Goal: Task Accomplishment & Management: Use online tool/utility

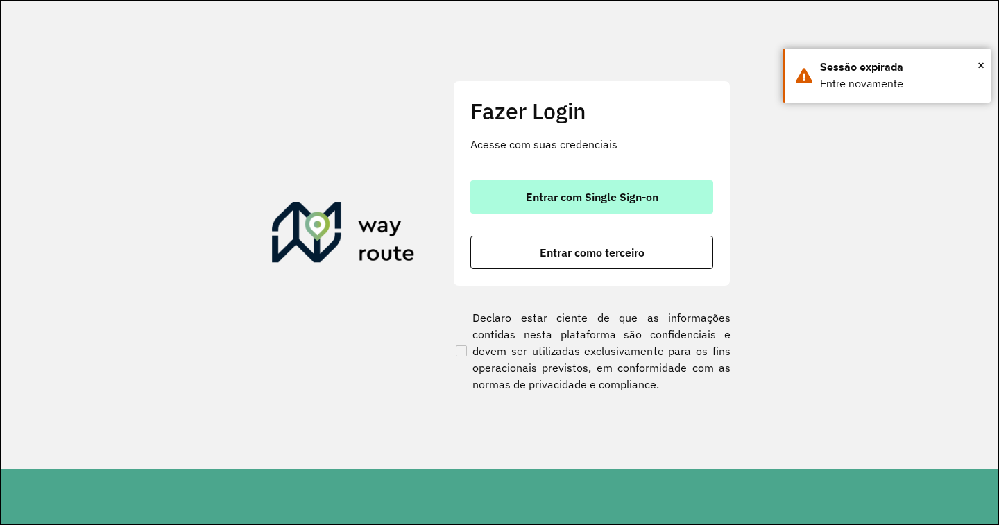
click at [639, 200] on span "Entrar com Single Sign-on" at bounding box center [592, 196] width 132 height 11
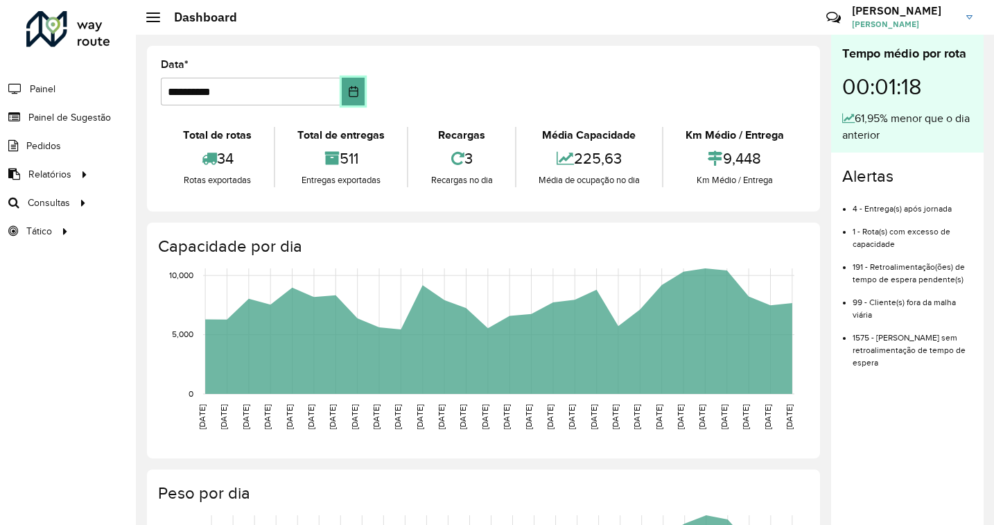
click at [357, 90] on icon "Choose Date" at bounding box center [353, 91] width 11 height 11
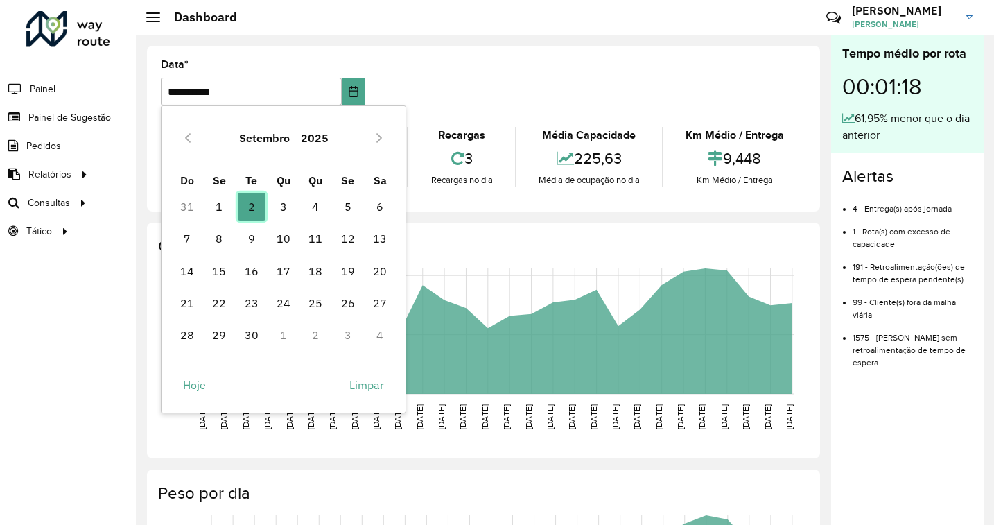
click at [250, 209] on span "2" at bounding box center [252, 207] width 28 height 28
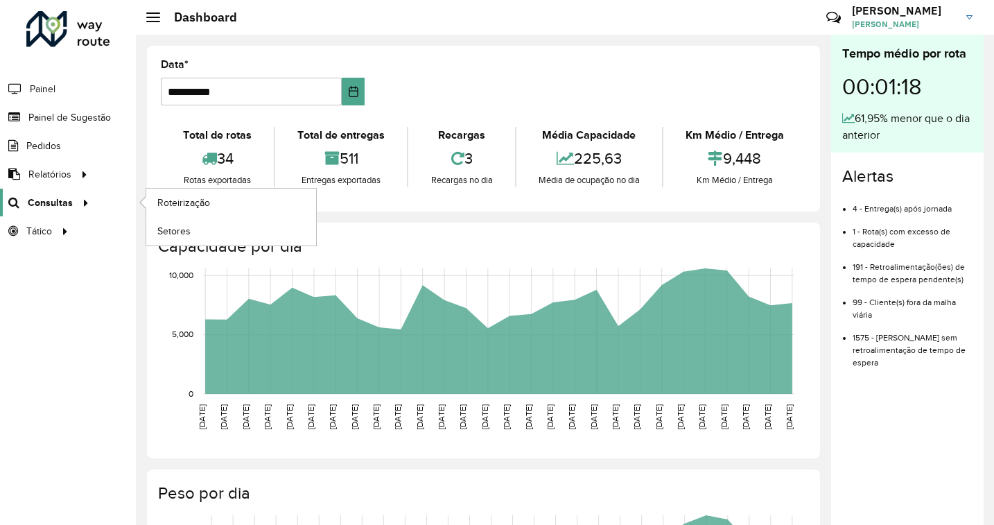
click at [57, 212] on link "Consultas" at bounding box center [47, 203] width 94 height 28
click at [180, 203] on span "Roteirização" at bounding box center [185, 203] width 56 height 15
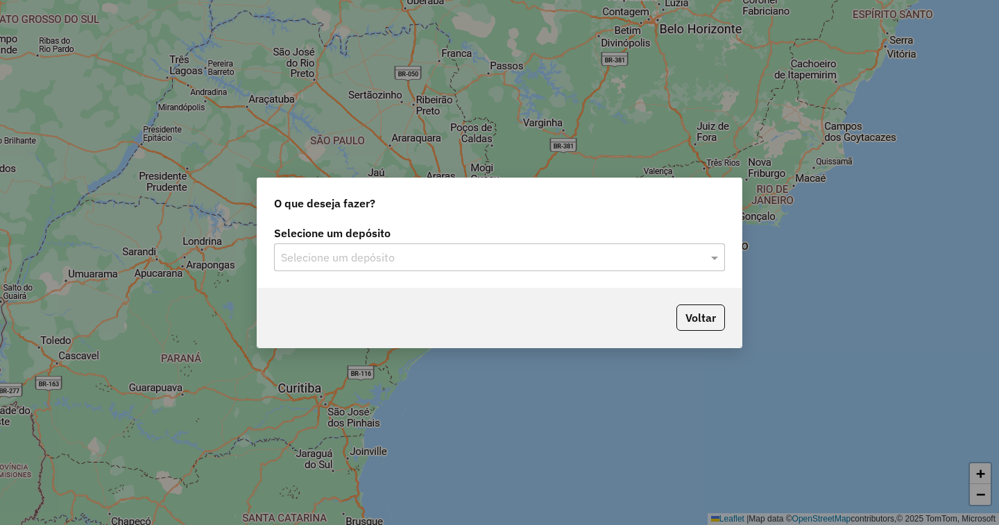
click at [476, 262] on input "text" at bounding box center [485, 258] width 409 height 17
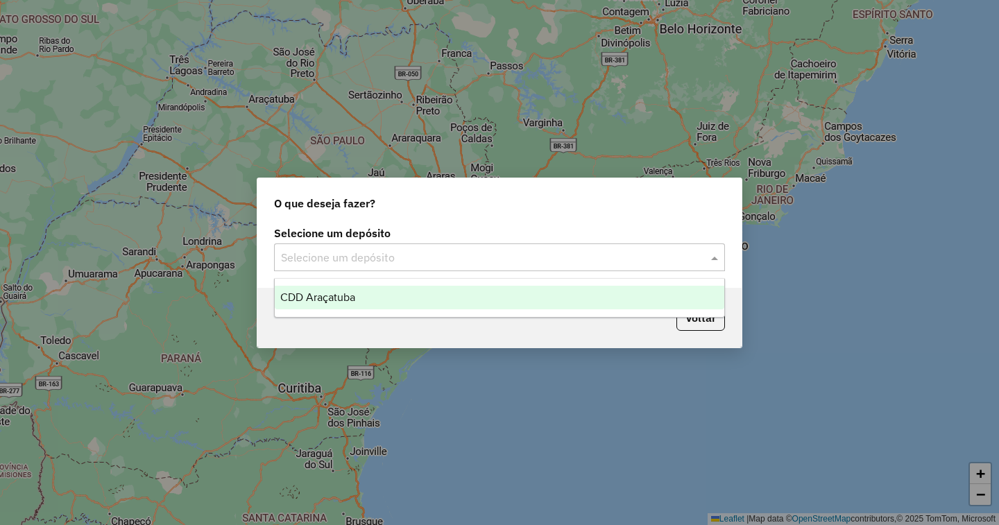
click at [456, 294] on div "CDD Araçatuba" at bounding box center [499, 298] width 449 height 24
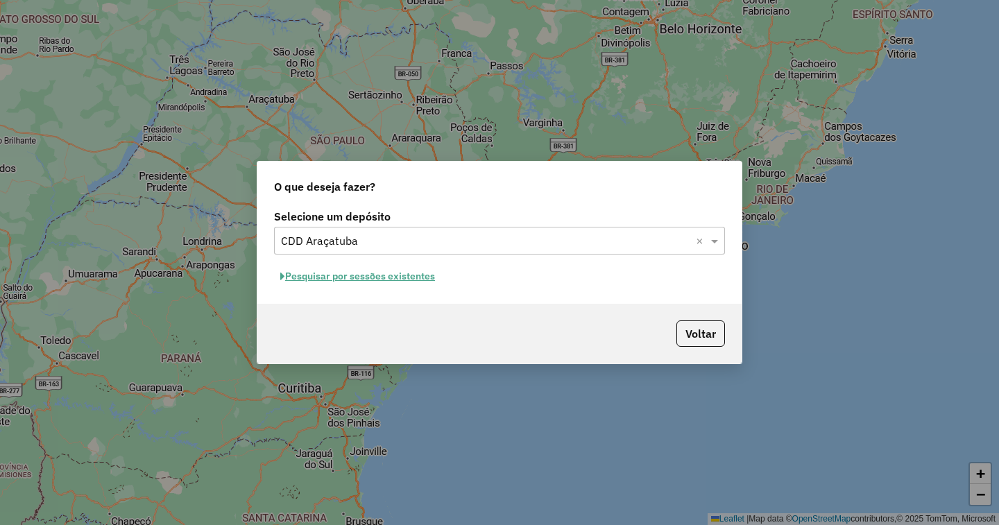
click at [422, 275] on button "Pesquisar por sessões existentes" at bounding box center [357, 276] width 167 height 21
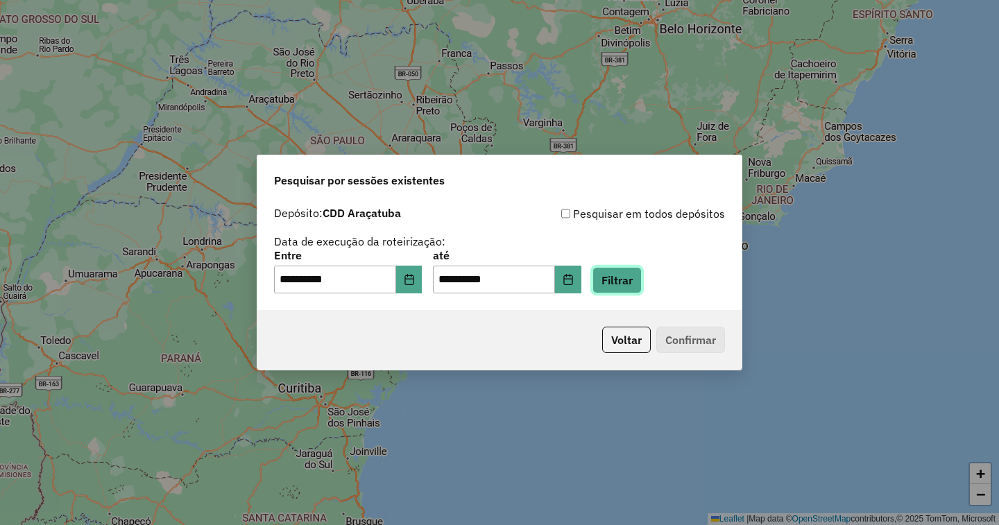
click at [641, 273] on button "Filtrar" at bounding box center [616, 280] width 49 height 26
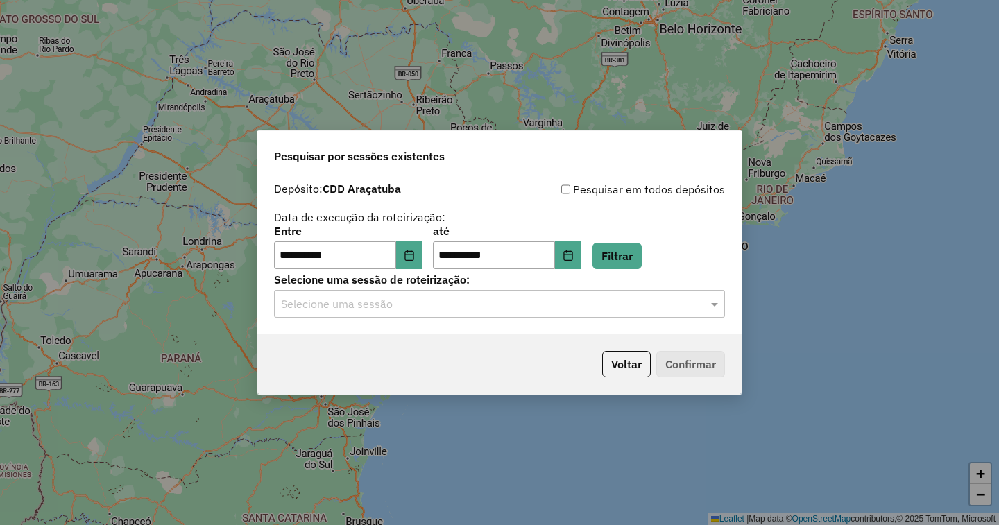
click at [352, 307] on input "text" at bounding box center [485, 304] width 409 height 17
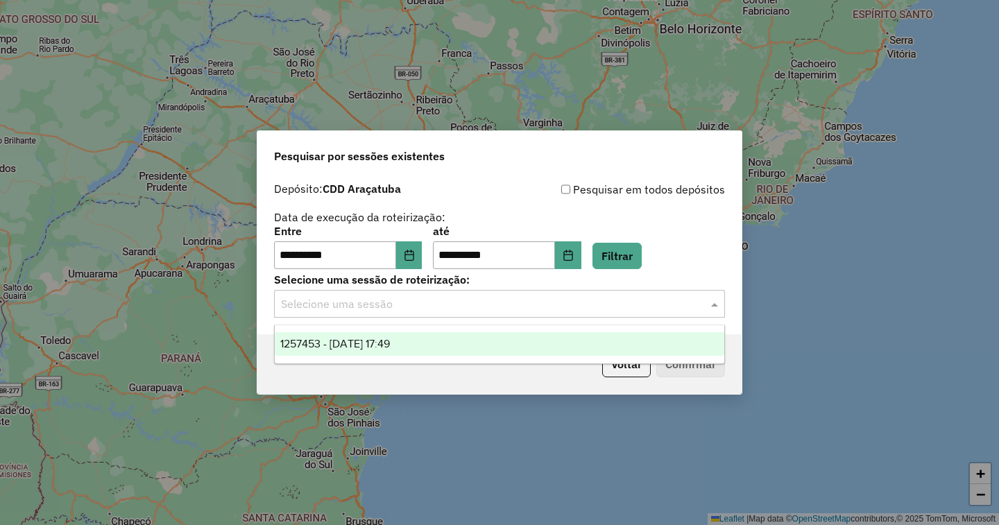
click at [352, 346] on span "1257453 - 02/09/2025 17:49" at bounding box center [335, 344] width 110 height 12
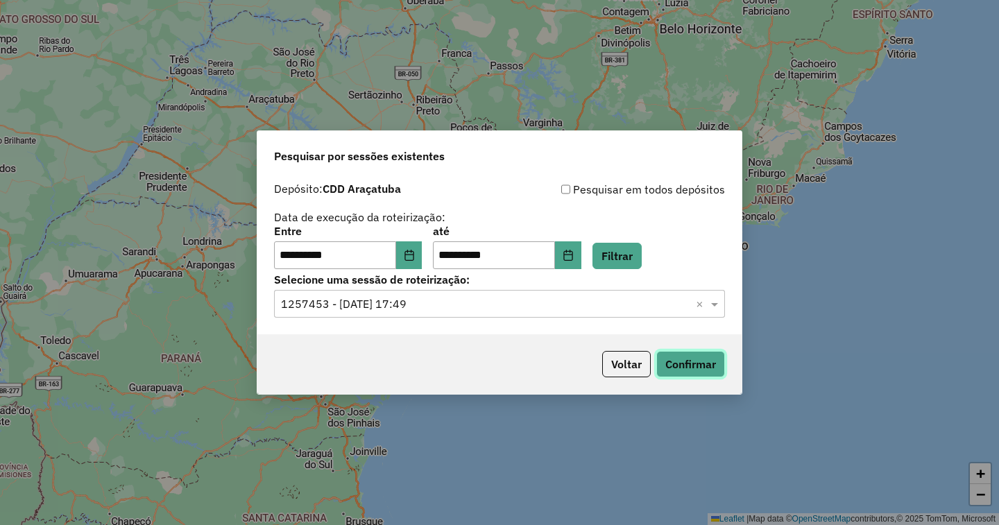
click at [702, 362] on button "Confirmar" at bounding box center [690, 364] width 69 height 26
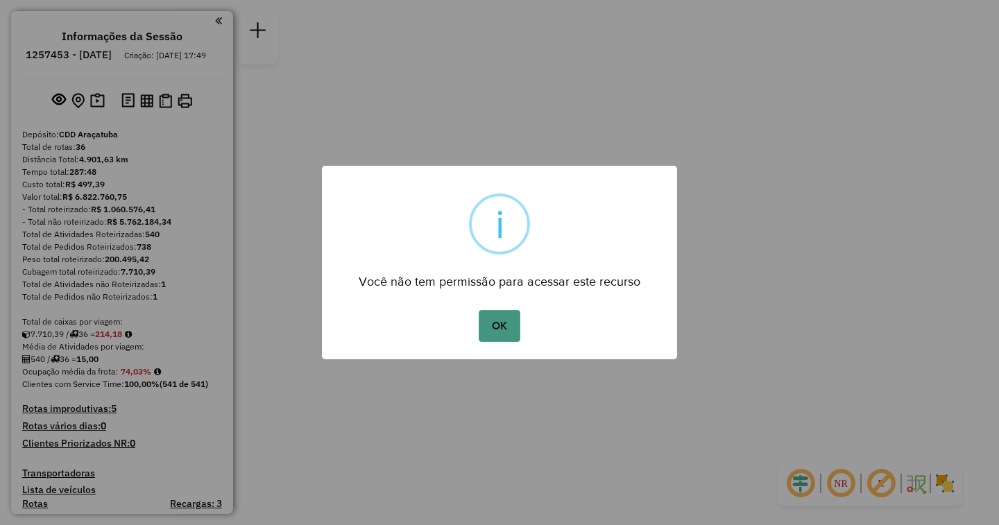
click at [501, 329] on button "OK" at bounding box center [499, 326] width 41 height 32
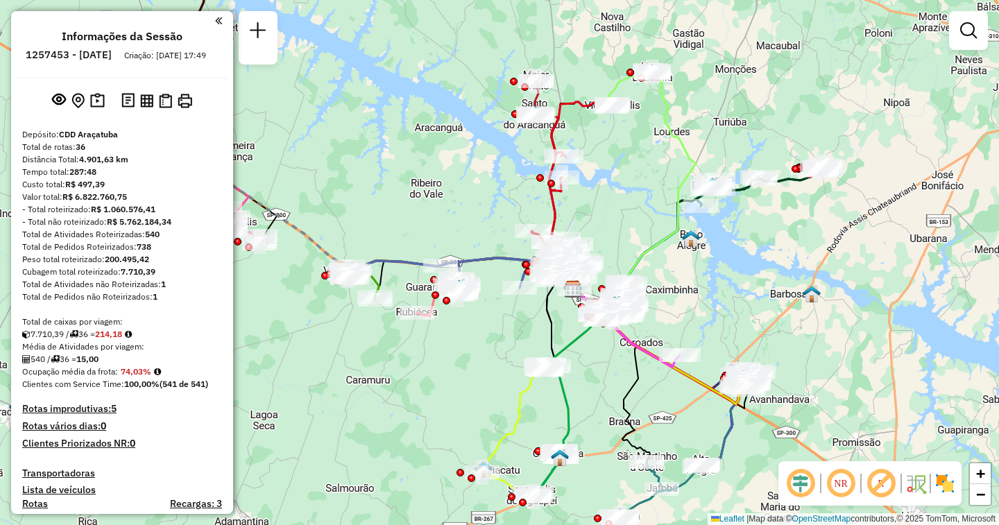
drag, startPoint x: 404, startPoint y: 318, endPoint x: 478, endPoint y: 344, distance: 78.1
click at [478, 344] on div "Janela de atendimento Grade de atendimento Capacidade Transportadoras Veículos …" at bounding box center [499, 262] width 999 height 525
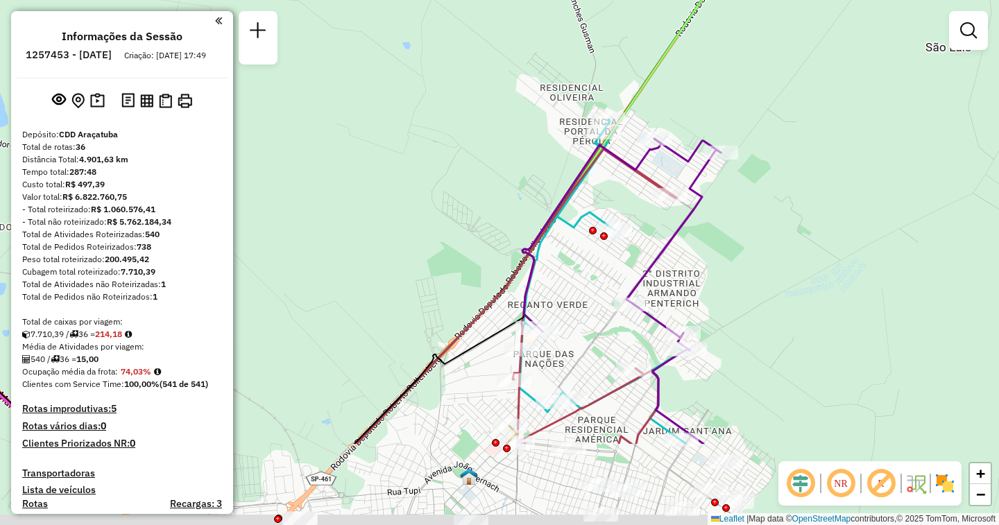
drag, startPoint x: 591, startPoint y: 344, endPoint x: 626, endPoint y: 207, distance: 141.6
click at [626, 207] on div "Janela de atendimento Grade de atendimento Capacidade Transportadoras Veículos …" at bounding box center [499, 262] width 999 height 525
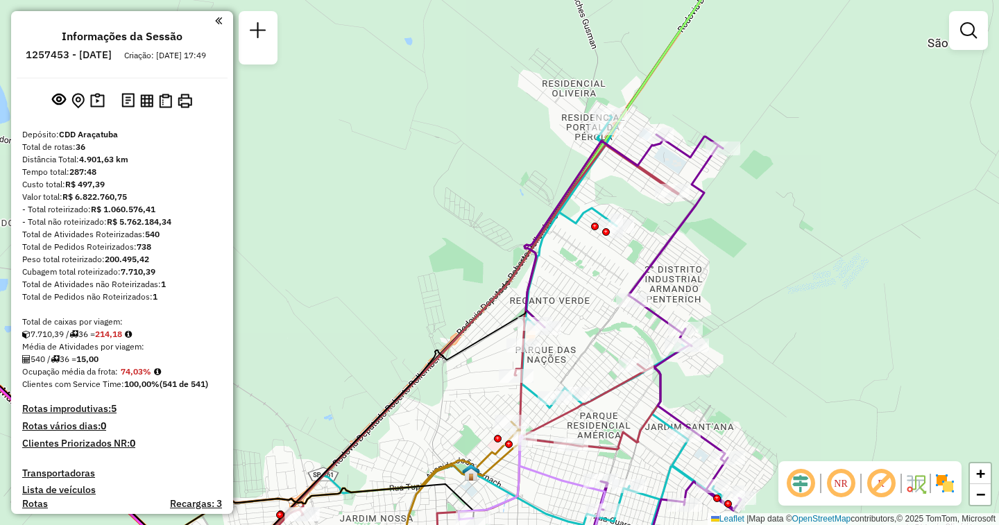
scroll to position [975, 0]
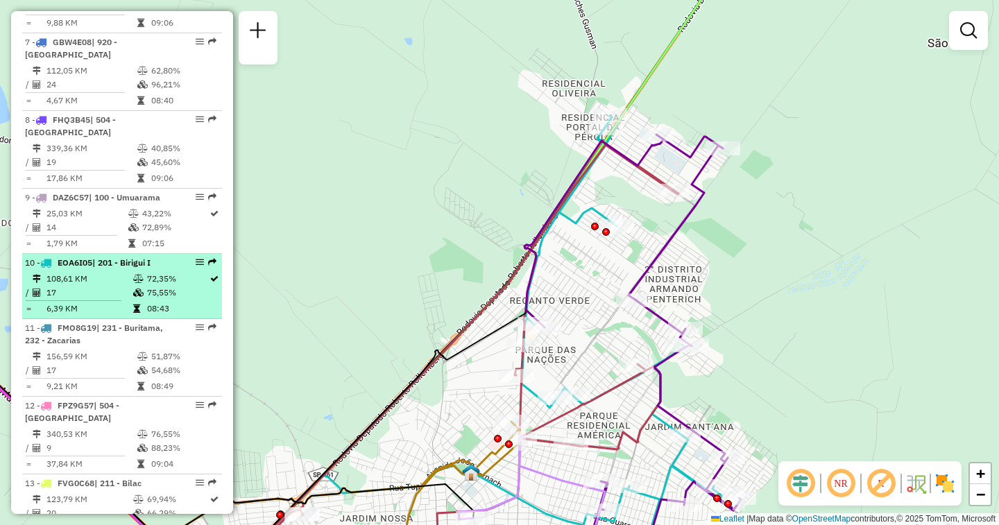
click at [161, 266] on div "10 - EOA6I05 | 201 - Birigui I" at bounding box center [98, 263] width 147 height 12
select select "**********"
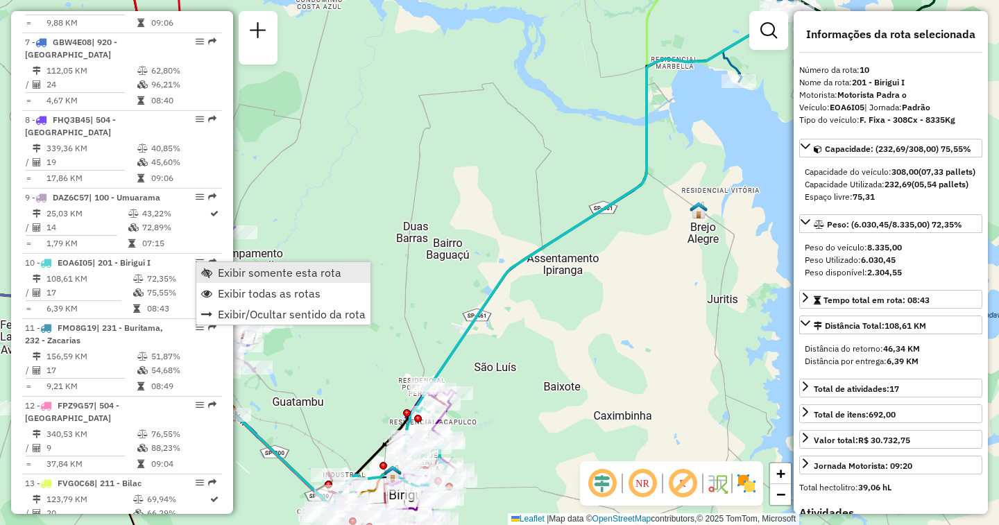
click at [223, 278] on span "Exibir somente esta rota" at bounding box center [279, 272] width 123 height 11
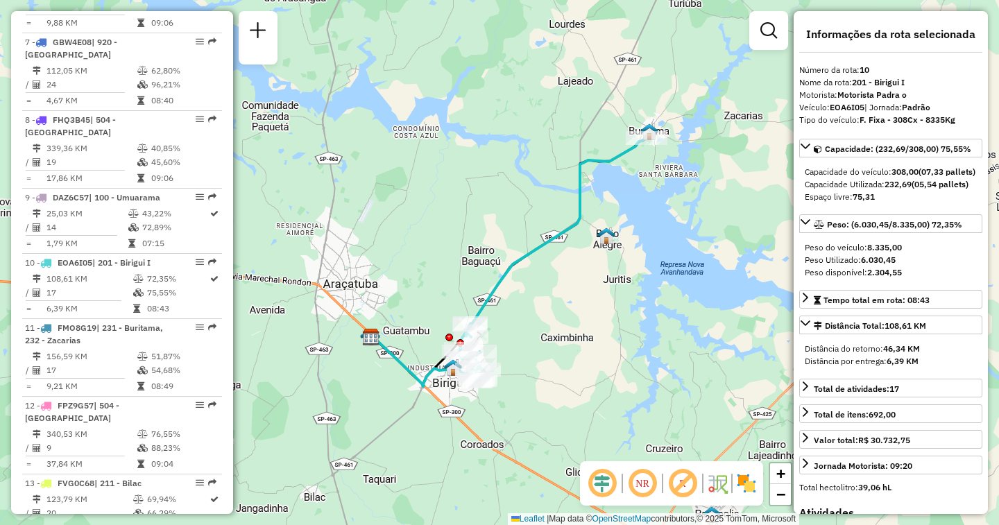
drag, startPoint x: 666, startPoint y: 415, endPoint x: 624, endPoint y: 267, distance: 154.1
click at [624, 267] on div "Janela de atendimento Grade de atendimento Capacidade Transportadoras Veículos …" at bounding box center [499, 262] width 999 height 525
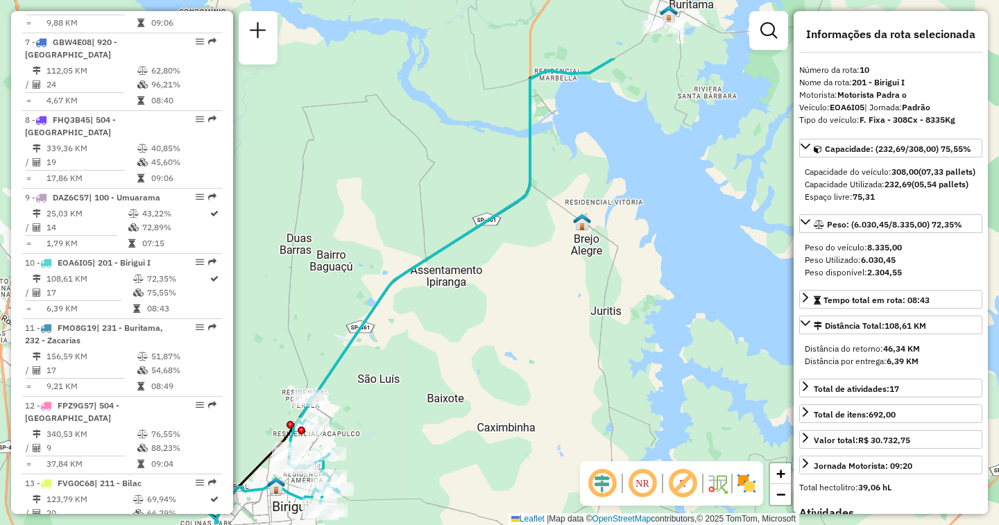
drag, startPoint x: 642, startPoint y: 275, endPoint x: 499, endPoint y: 386, distance: 180.9
click at [499, 386] on div "Janela de atendimento Grade de atendimento Capacidade Transportadoras Veículos …" at bounding box center [499, 262] width 999 height 525
click at [780, 497] on span "−" at bounding box center [780, 493] width 9 height 17
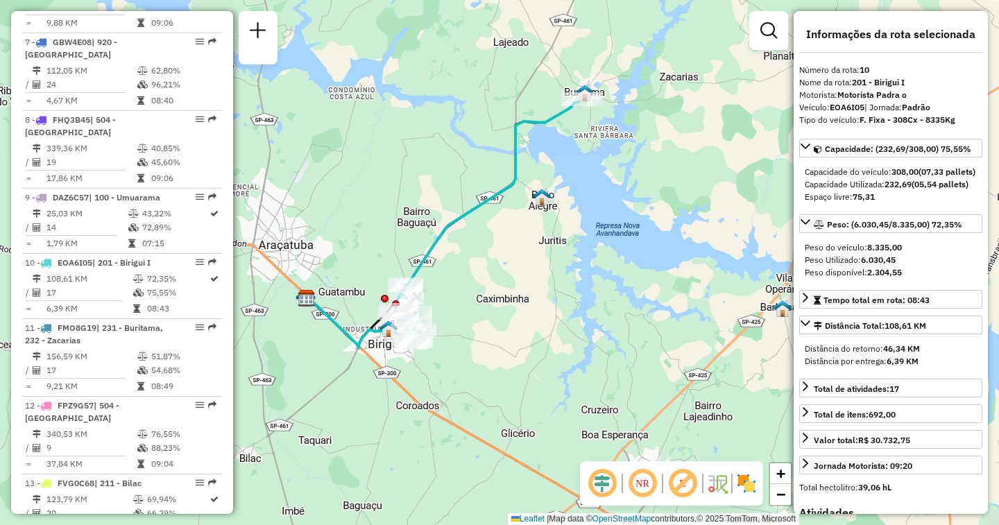
drag, startPoint x: 609, startPoint y: 438, endPoint x: 610, endPoint y: 393, distance: 44.4
click at [610, 393] on div "Janela de atendimento Grade de atendimento Capacidade Transportadoras Veículos …" at bounding box center [499, 262] width 999 height 525
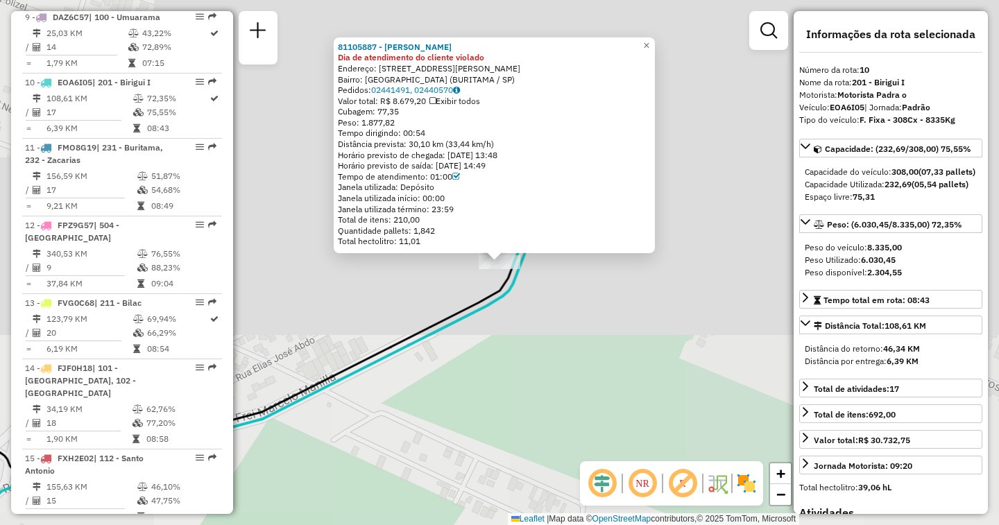
scroll to position [1218, 0]
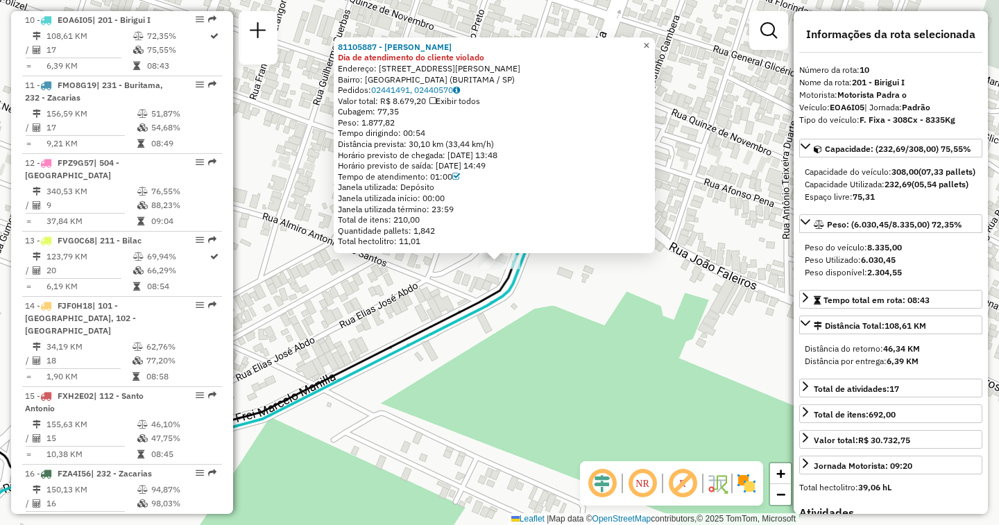
click at [649, 41] on span "×" at bounding box center [646, 46] width 6 height 12
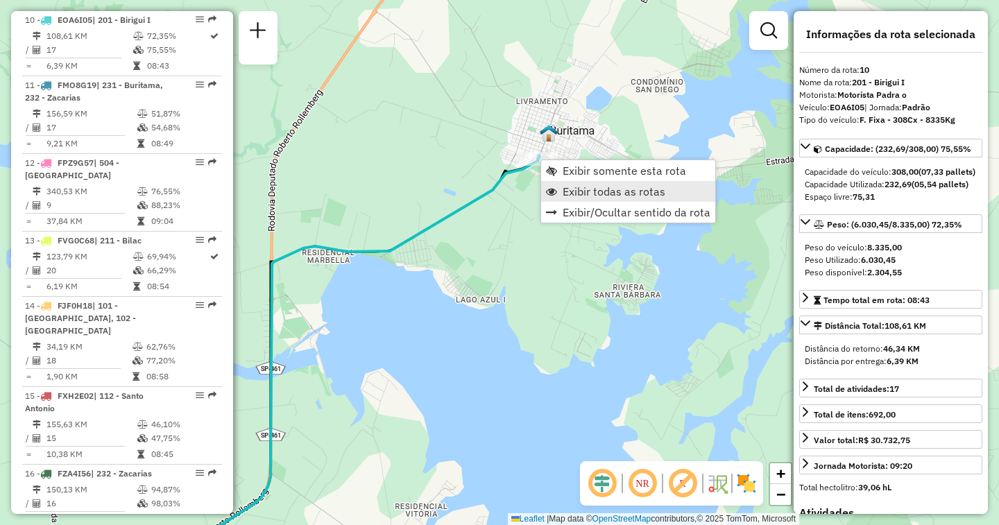
click at [574, 191] on span "Exibir todas as rotas" at bounding box center [613, 191] width 103 height 11
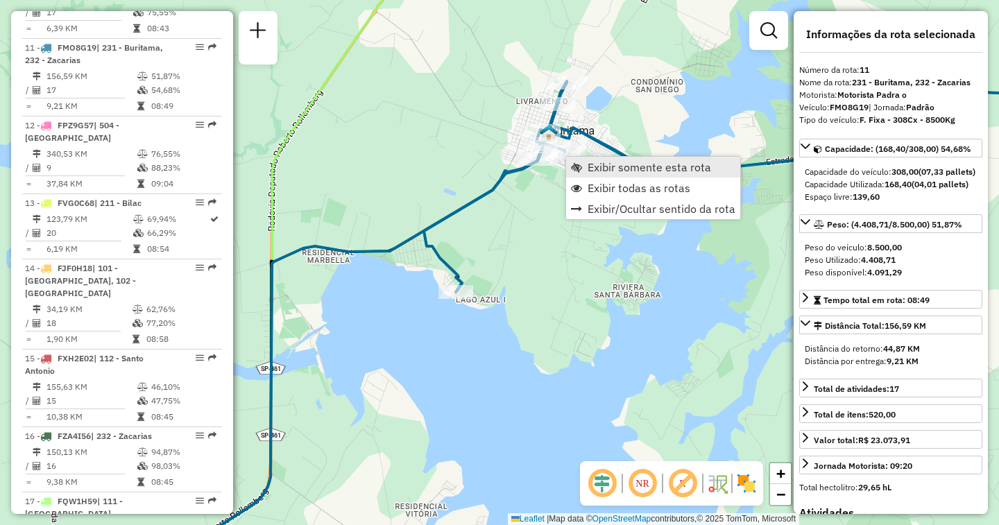
scroll to position [1283, 0]
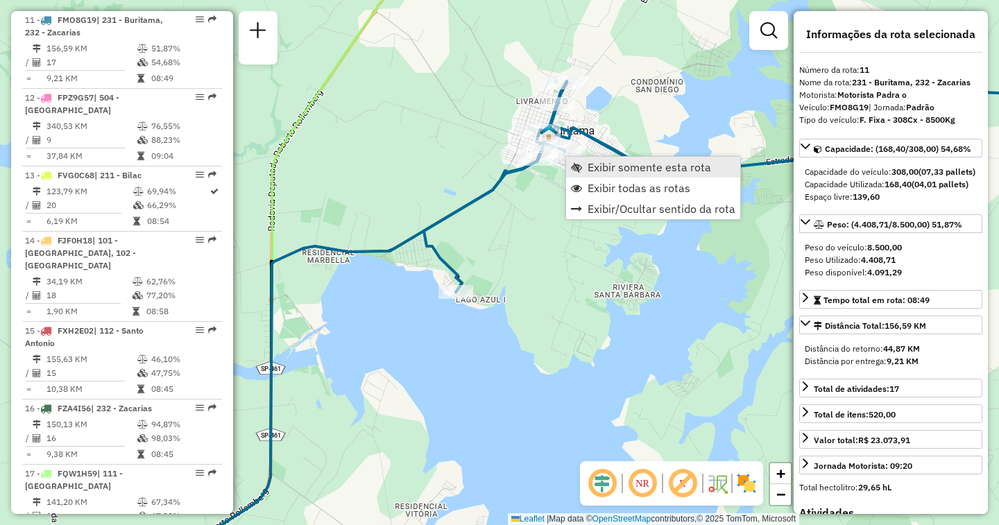
click at [593, 164] on span "Exibir somente esta rota" at bounding box center [648, 167] width 123 height 11
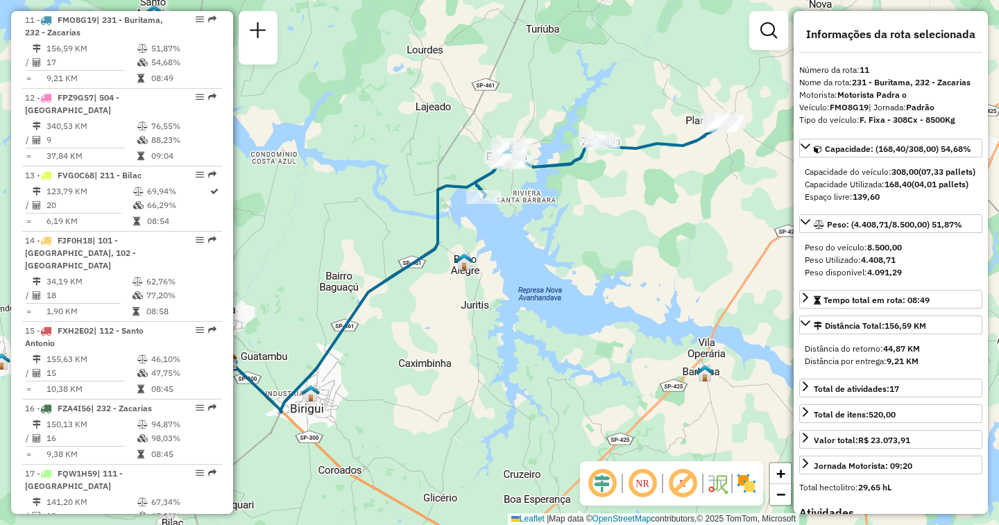
drag, startPoint x: 682, startPoint y: 211, endPoint x: 657, endPoint y: 214, distance: 25.2
click at [657, 214] on div "Janela de atendimento Grade de atendimento Capacidade Transportadoras Veículos …" at bounding box center [499, 262] width 999 height 525
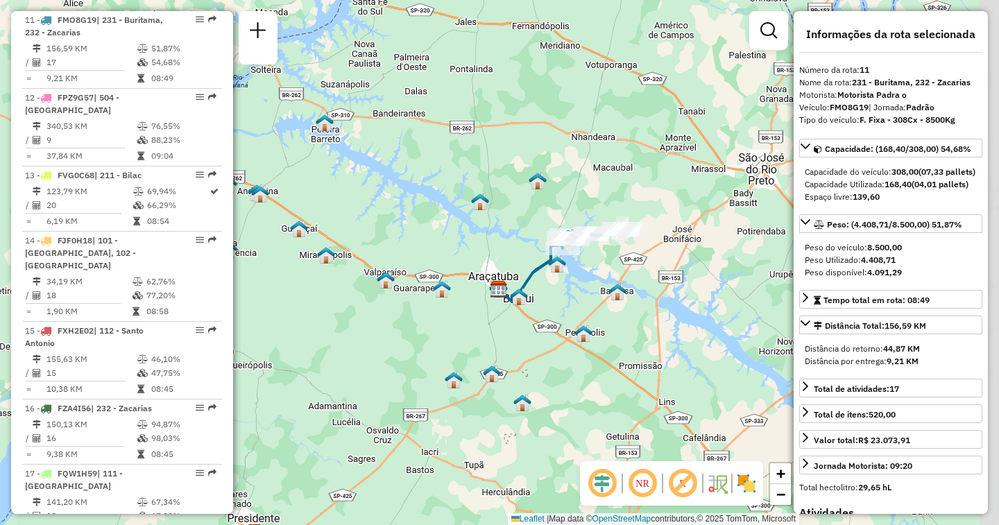
drag, startPoint x: 646, startPoint y: 246, endPoint x: 605, endPoint y: 266, distance: 45.6
click at [605, 266] on div "Janela de atendimento Grade de atendimento Capacidade Transportadoras Veículos …" at bounding box center [499, 262] width 999 height 525
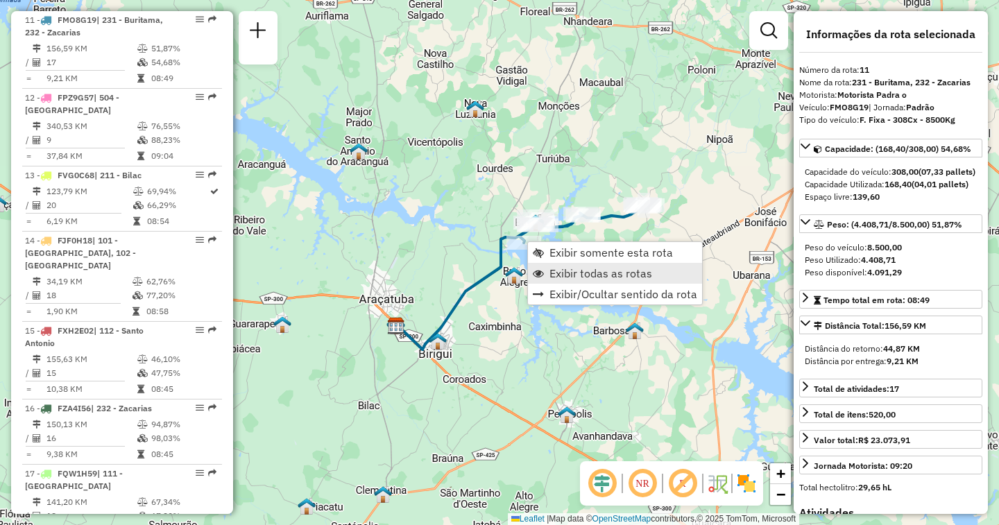
click at [556, 270] on span "Exibir todas as rotas" at bounding box center [600, 273] width 103 height 11
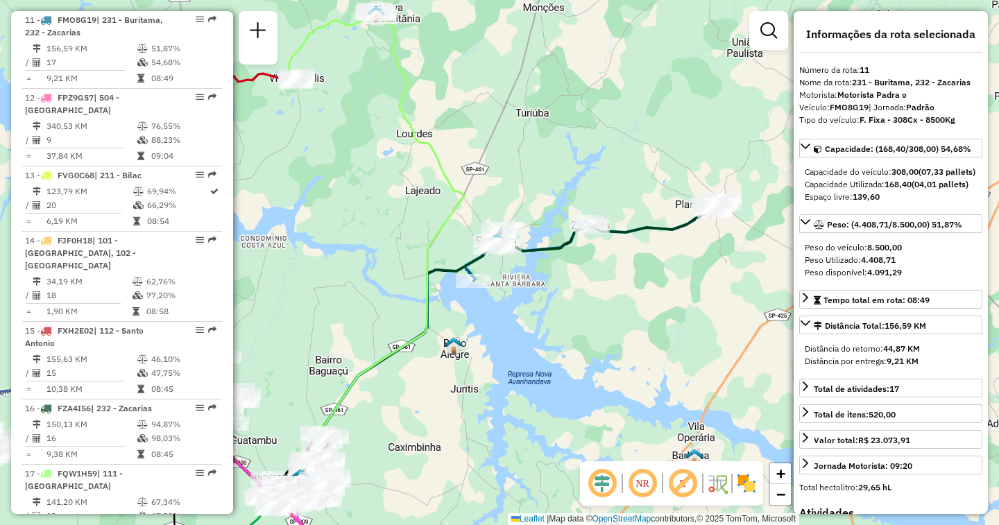
drag, startPoint x: 644, startPoint y: 243, endPoint x: 623, endPoint y: 272, distance: 35.6
click at [623, 272] on div "Janela de atendimento Grade de atendimento Capacidade Transportadoras Veículos …" at bounding box center [499, 262] width 999 height 525
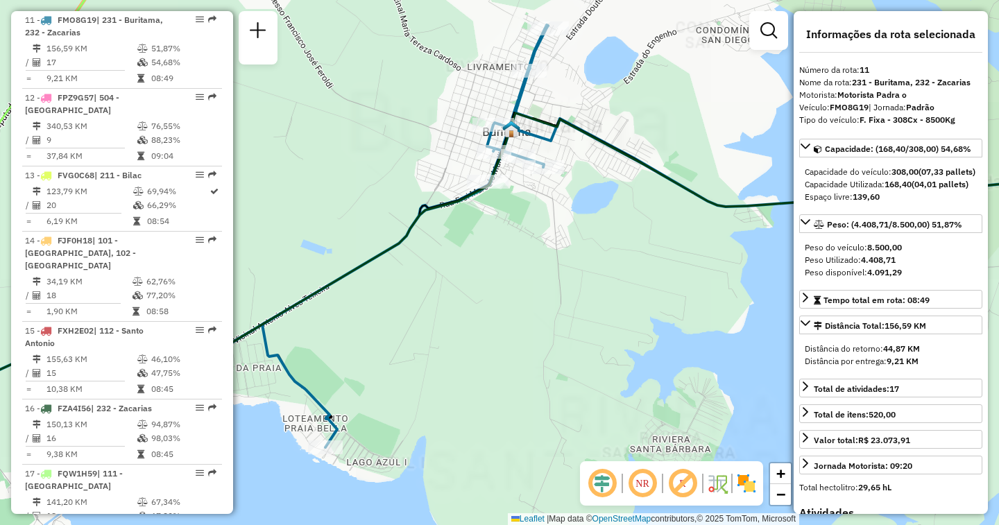
drag, startPoint x: 518, startPoint y: 272, endPoint x: 519, endPoint y: 288, distance: 16.7
click at [519, 288] on div "Janela de atendimento Grade de atendimento Capacidade Transportadoras Veículos …" at bounding box center [499, 262] width 999 height 525
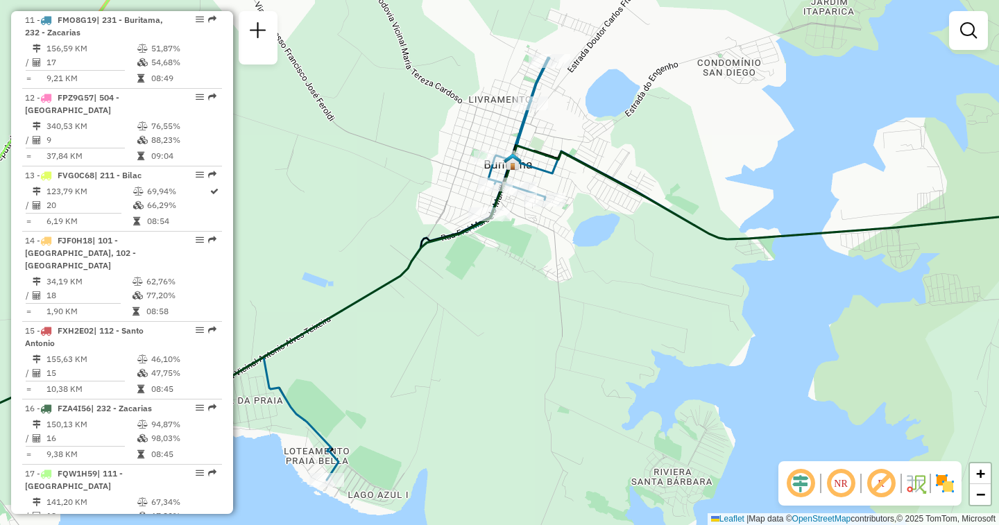
drag, startPoint x: 525, startPoint y: 243, endPoint x: 522, endPoint y: 305, distance: 62.5
click at [529, 314] on div "Janela de atendimento Grade de atendimento Capacidade Transportadoras Veículos …" at bounding box center [499, 262] width 999 height 525
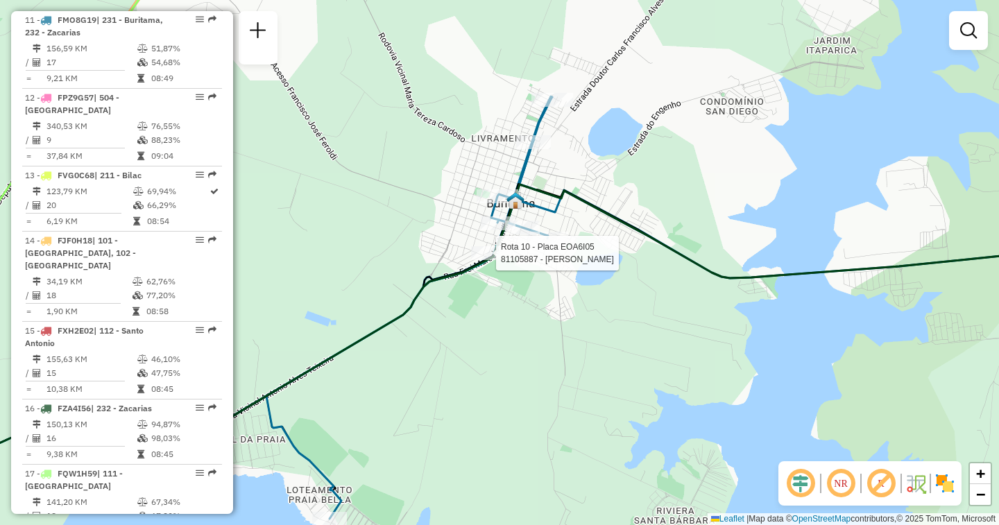
select select "**********"
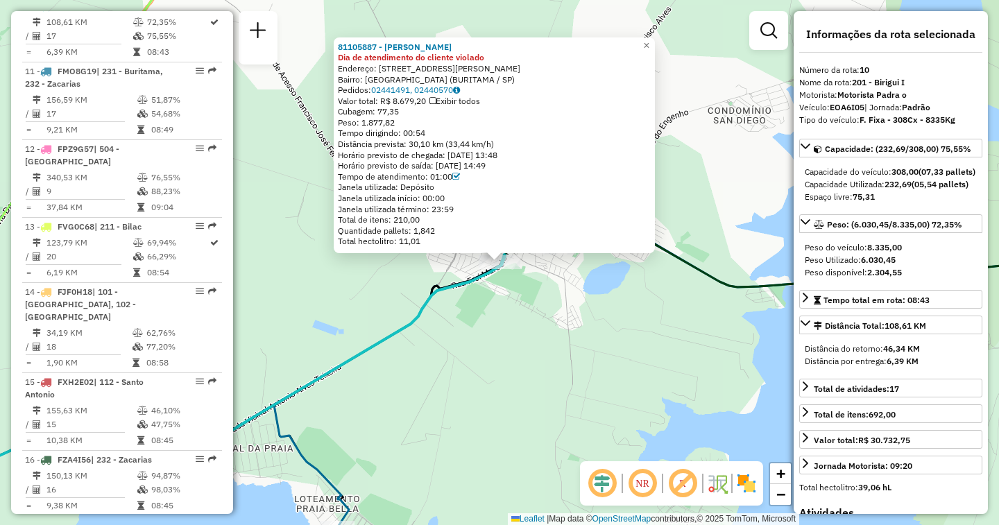
scroll to position [1218, 0]
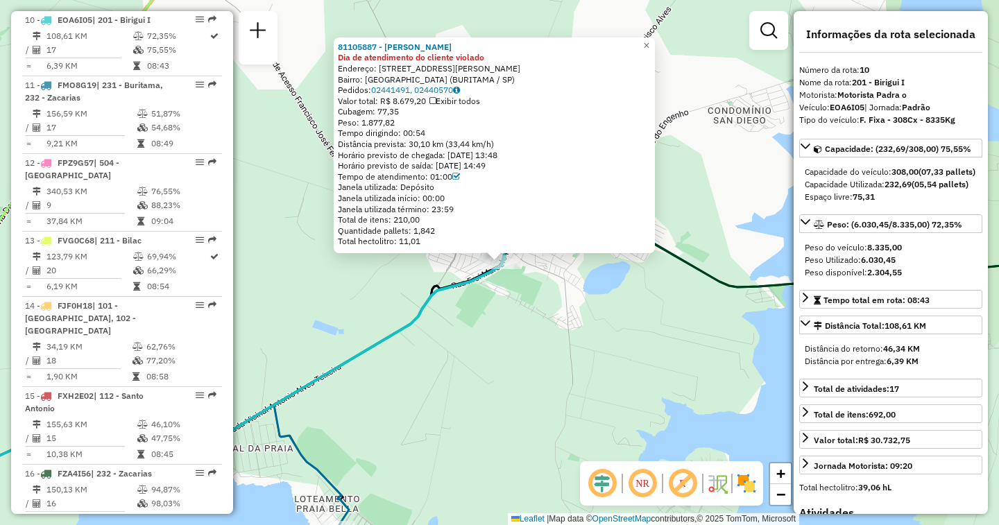
click at [267, 122] on div "81105887 - [PERSON_NAME] DE F Dia de atendimento do cliente violado Endereço: […" at bounding box center [499, 262] width 999 height 525
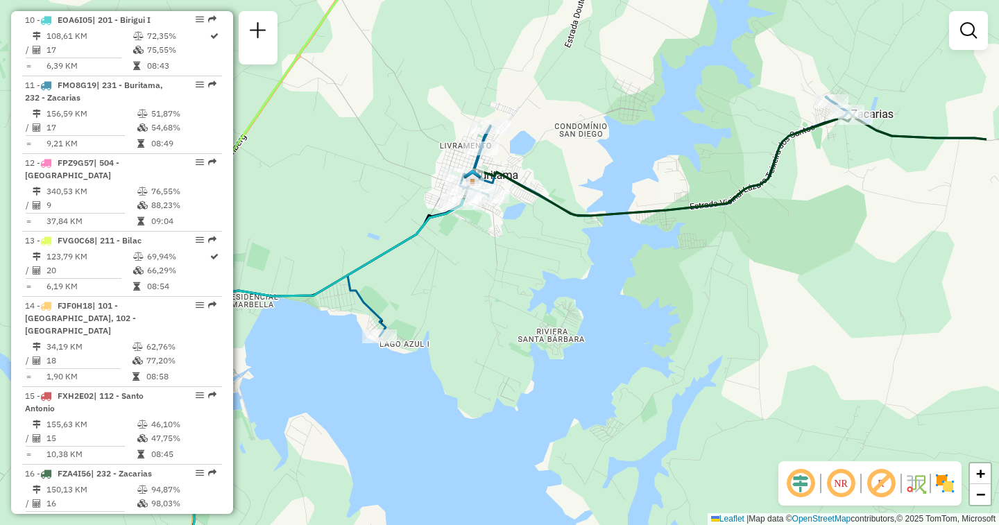
drag, startPoint x: 743, startPoint y: 158, endPoint x: 630, endPoint y: 169, distance: 112.9
click at [630, 169] on div "Janela de atendimento Grade de atendimento Capacidade Transportadoras Veículos …" at bounding box center [499, 262] width 999 height 525
select select "**********"
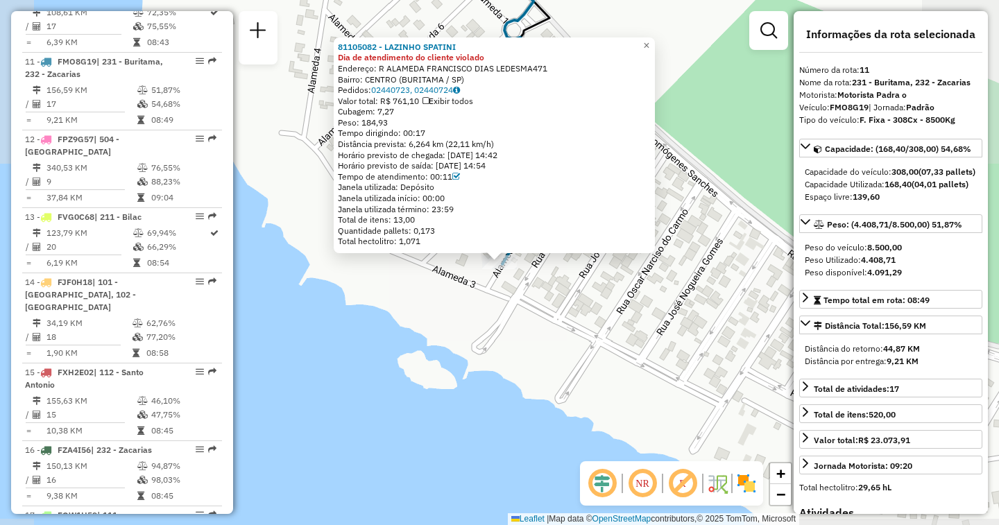
scroll to position [1283, 0]
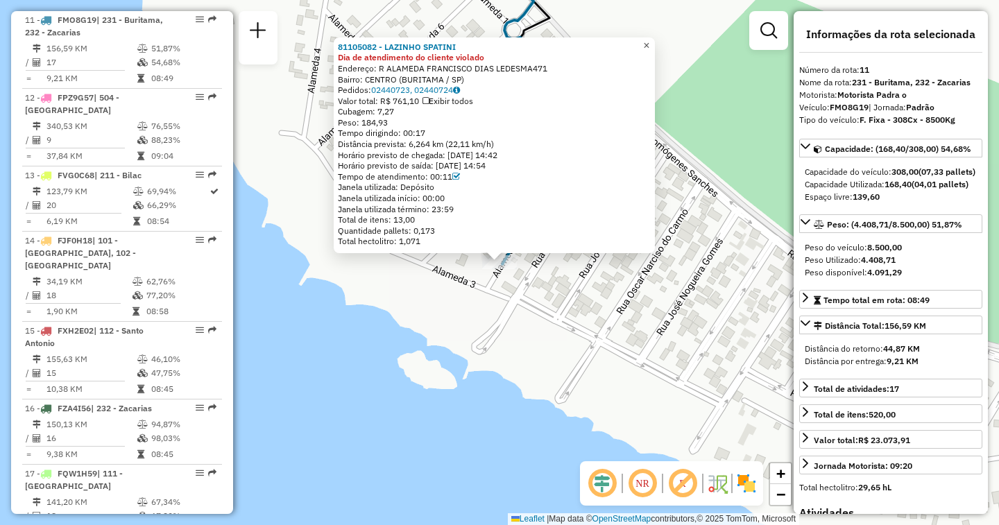
click at [649, 40] on span "×" at bounding box center [646, 46] width 6 height 12
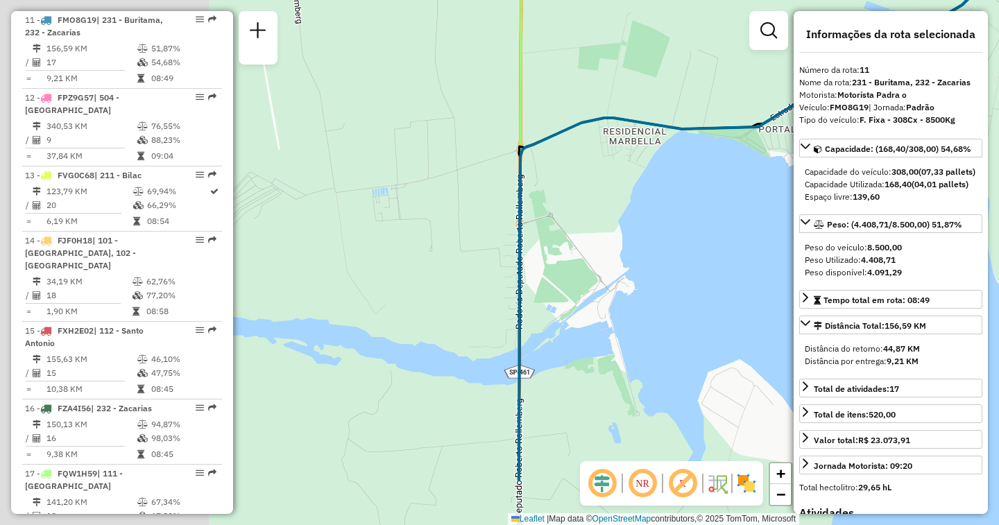
drag, startPoint x: 454, startPoint y: 325, endPoint x: 751, endPoint y: 230, distance: 312.5
click at [751, 230] on div "Janela de atendimento Grade de atendimento Capacidade Transportadoras Veículos …" at bounding box center [499, 262] width 999 height 525
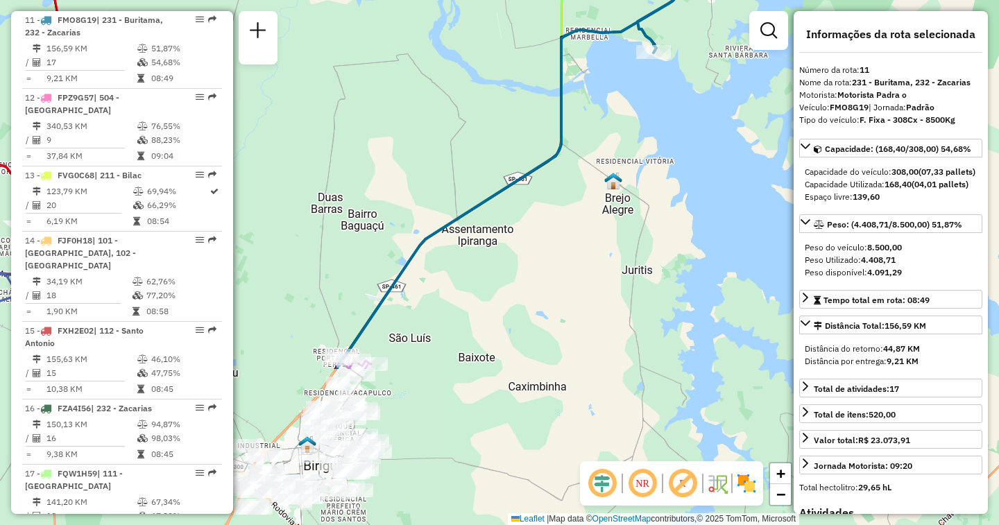
drag, startPoint x: 691, startPoint y: 384, endPoint x: 637, endPoint y: 175, distance: 214.8
click at [637, 175] on div "Janela de atendimento Grade de atendimento Capacidade Transportadoras Veículos …" at bounding box center [499, 262] width 999 height 525
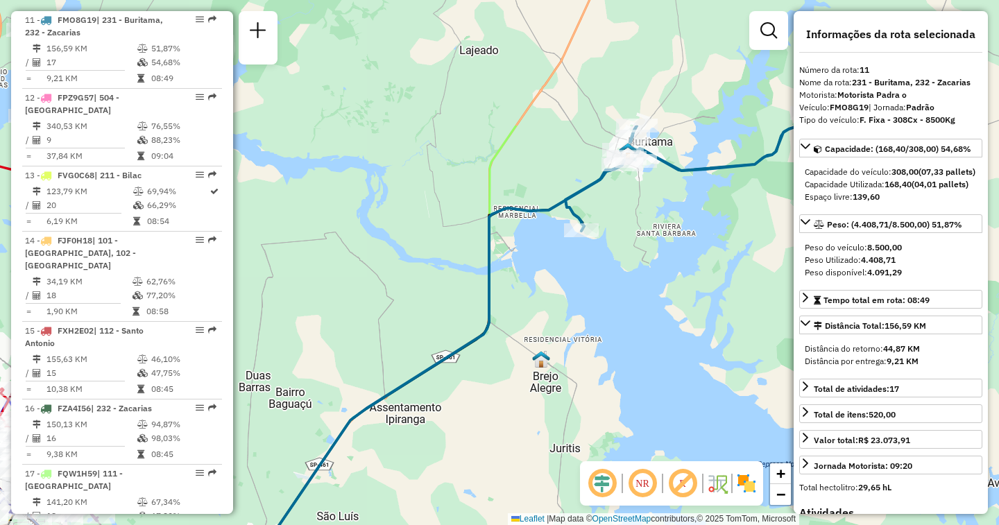
drag, startPoint x: 682, startPoint y: 144, endPoint x: 610, endPoint y: 322, distance: 192.3
click at [610, 322] on div "Janela de atendimento Grade de atendimento Capacidade Transportadoras Veículos …" at bounding box center [499, 262] width 999 height 525
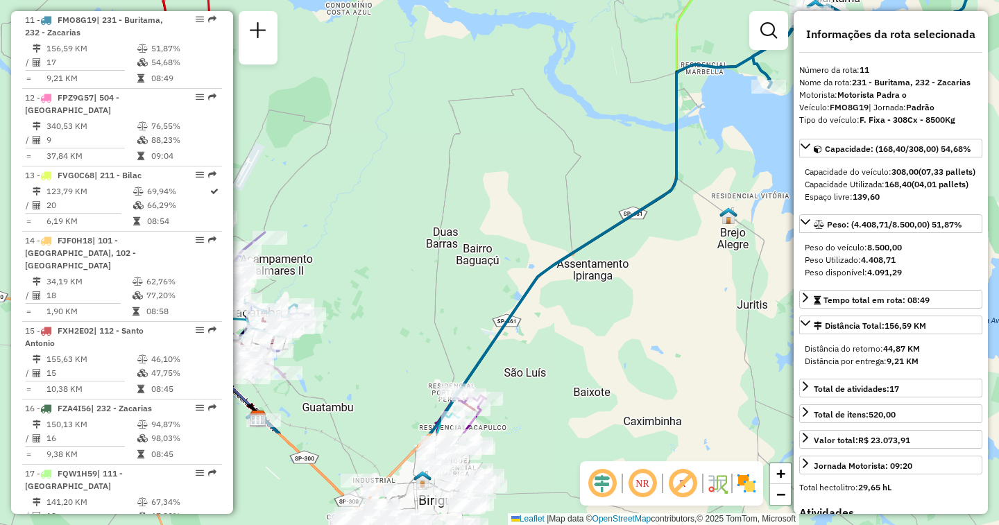
drag, startPoint x: 510, startPoint y: 293, endPoint x: 698, endPoint y: 150, distance: 235.9
click at [698, 150] on div "Janela de atendimento Grade de atendimento Capacidade Transportadoras Veículos …" at bounding box center [499, 262] width 999 height 525
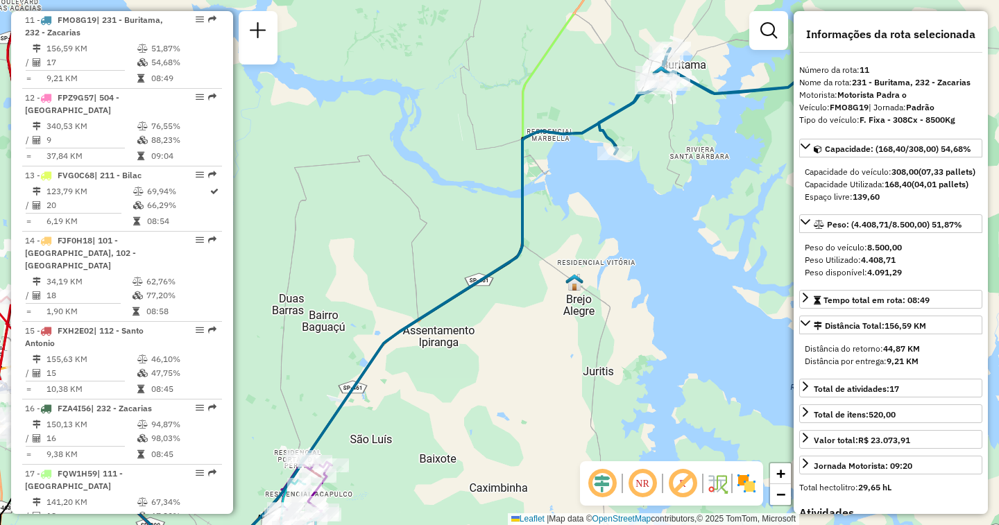
drag, startPoint x: 698, startPoint y: 150, endPoint x: 544, endPoint y: 216, distance: 167.7
click at [544, 216] on div "Janela de atendimento Grade de atendimento Capacidade Transportadoras Veículos …" at bounding box center [499, 262] width 999 height 525
